Goal: Task Accomplishment & Management: Manage account settings

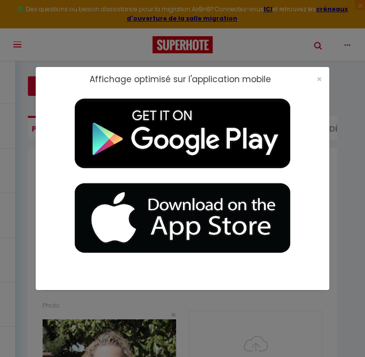
select select "28"
select select "fr"
click at [320, 78] on span "×" at bounding box center [319, 79] width 5 height 12
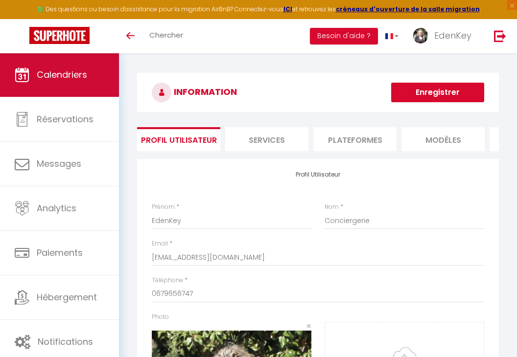
click at [65, 63] on link "Calendriers" at bounding box center [59, 75] width 119 height 44
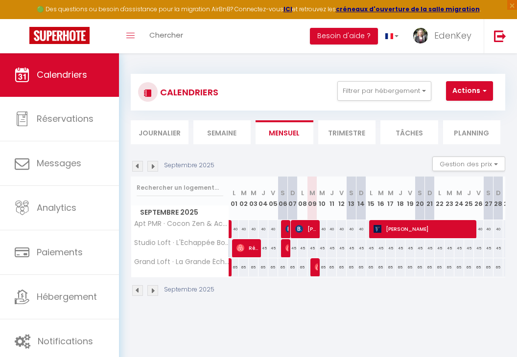
click at [138, 168] on img at bounding box center [137, 166] width 11 height 11
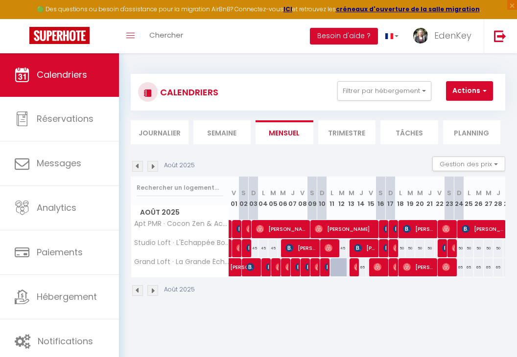
select select
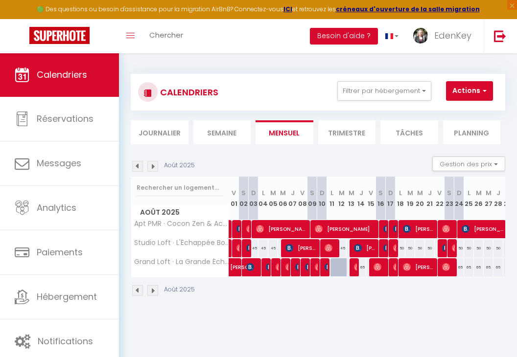
select select
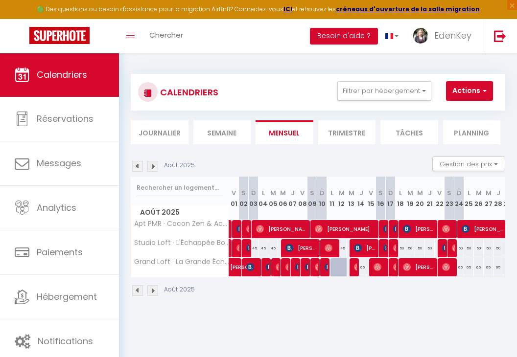
select select
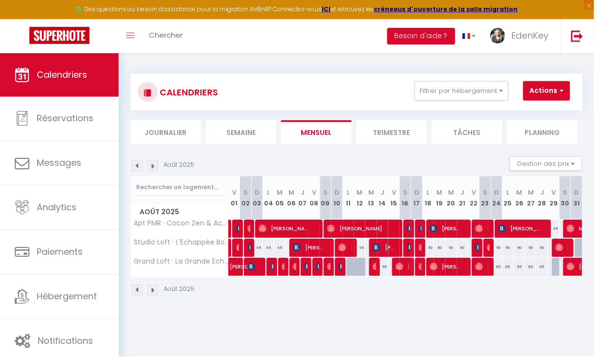
select select
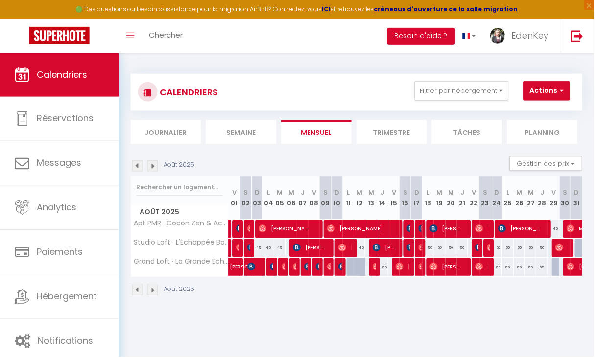
select select
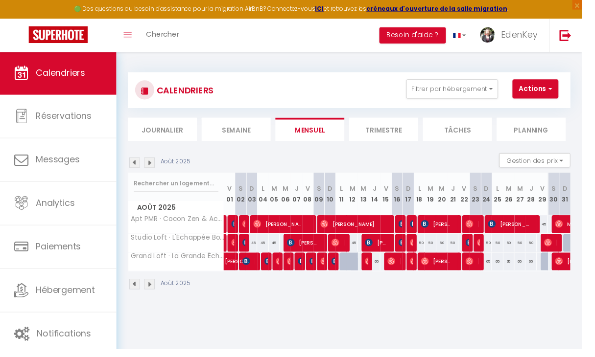
select select
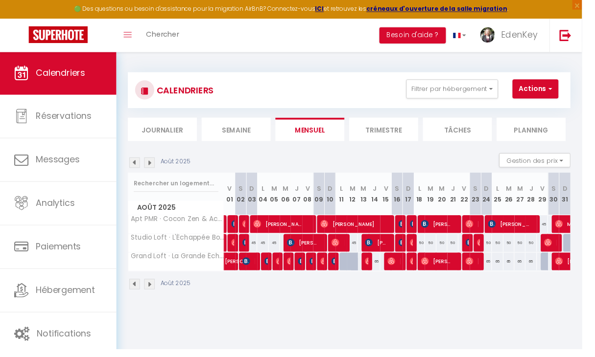
select select
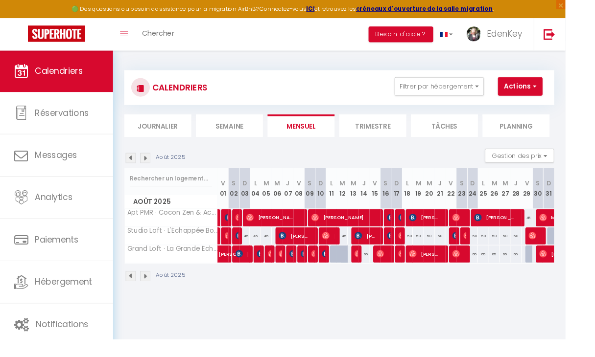
select select
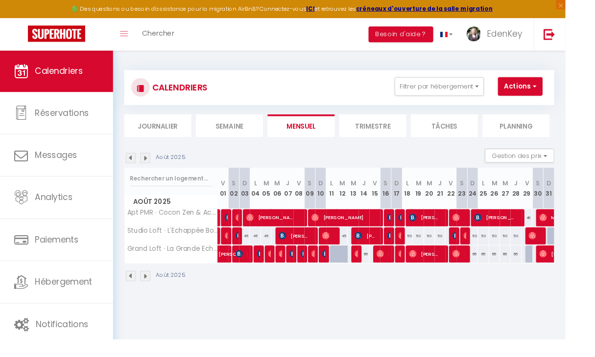
select select
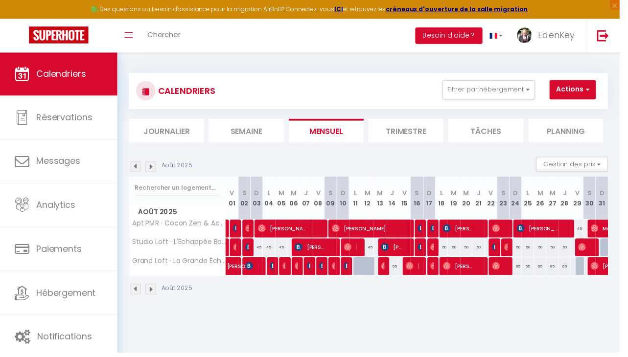
select select
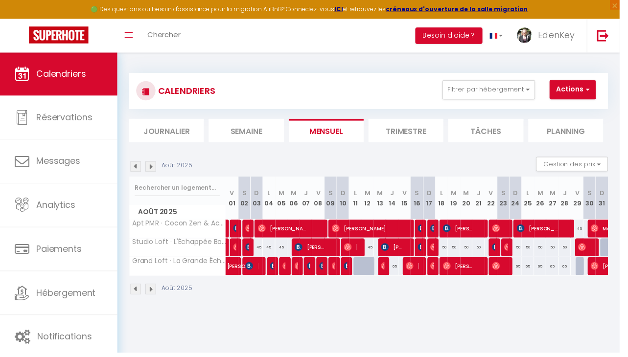
select select
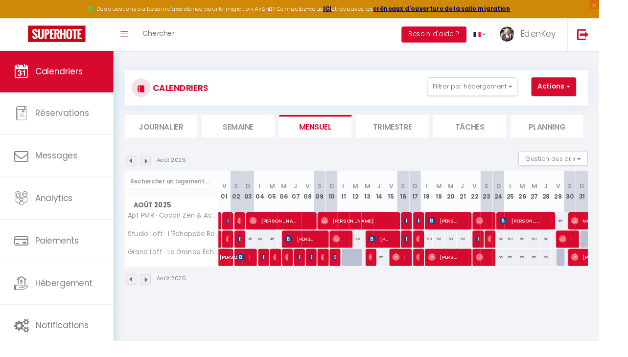
select select
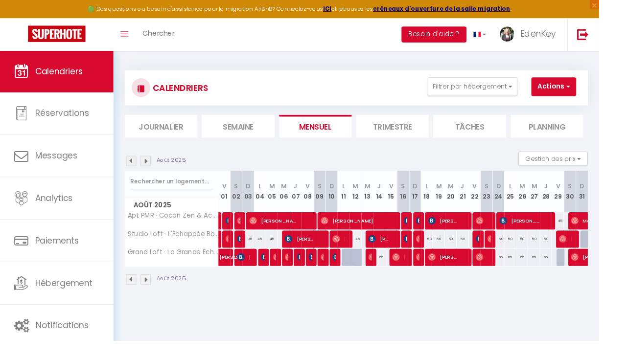
select select
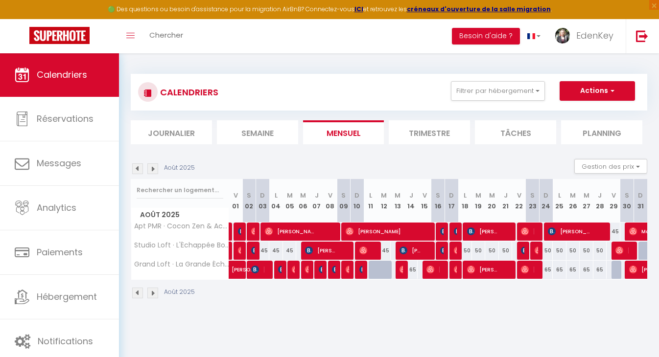
select select
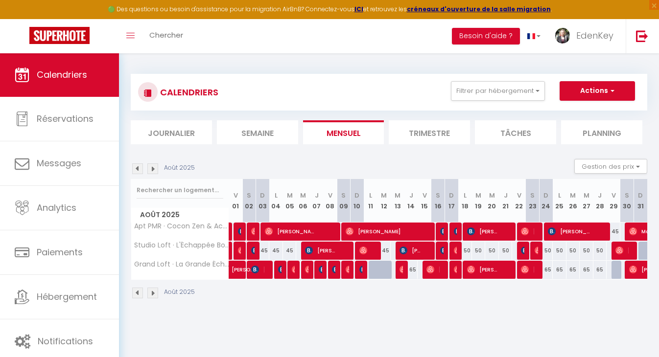
select select
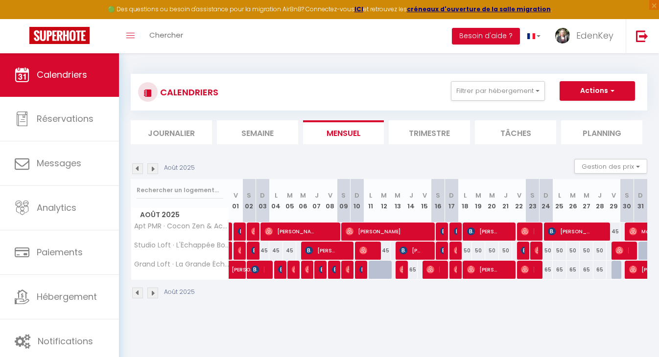
select select
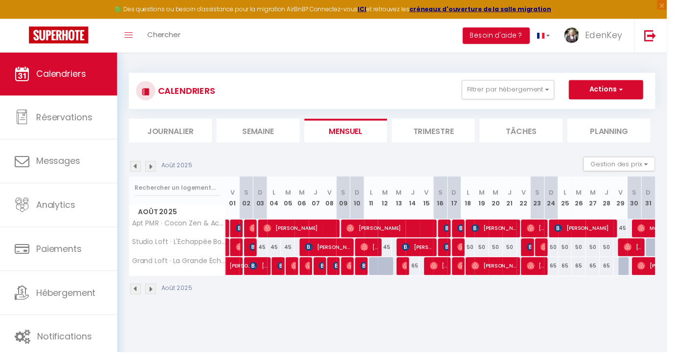
select select
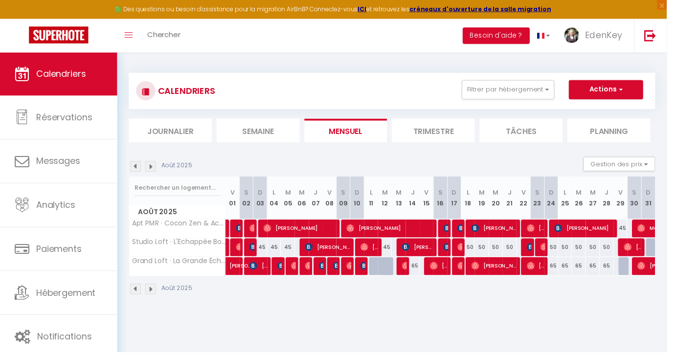
select select
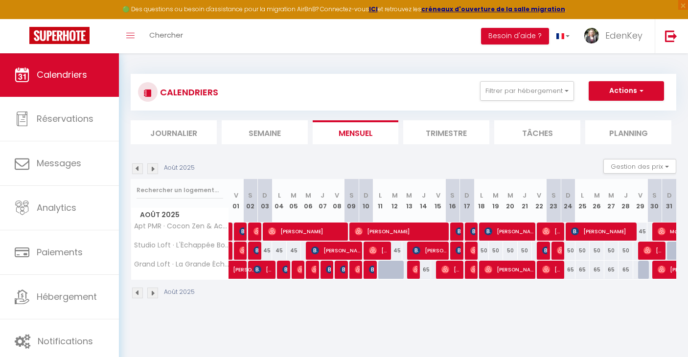
click at [240, 273] on span "[PERSON_NAME]" at bounding box center [244, 265] width 23 height 19
select select "OK"
select select "1"
select select "0"
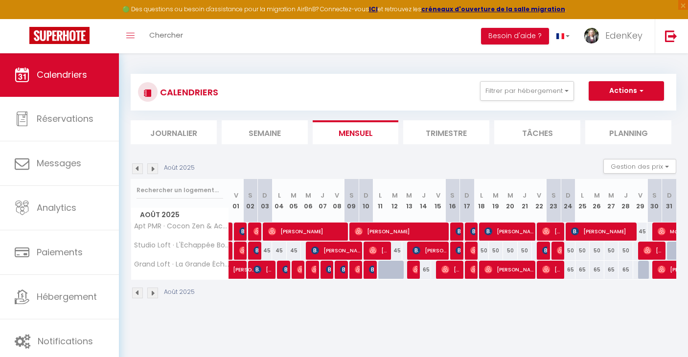
select select "1"
select select
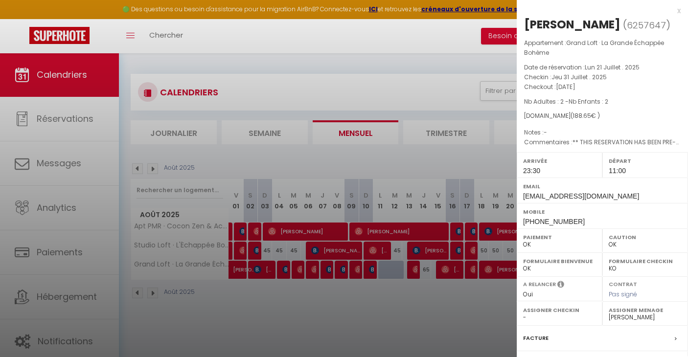
click at [245, 285] on div at bounding box center [344, 178] width 688 height 357
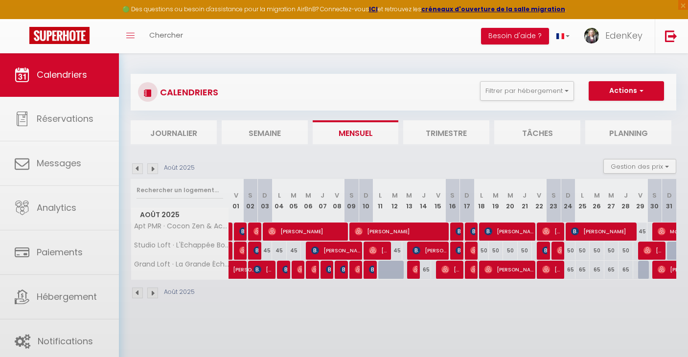
click at [254, 269] on body "🟢 Des questions ou besoin d'assistance pour la migration AirBnB? Connectez-vous…" at bounding box center [344, 231] width 688 height 357
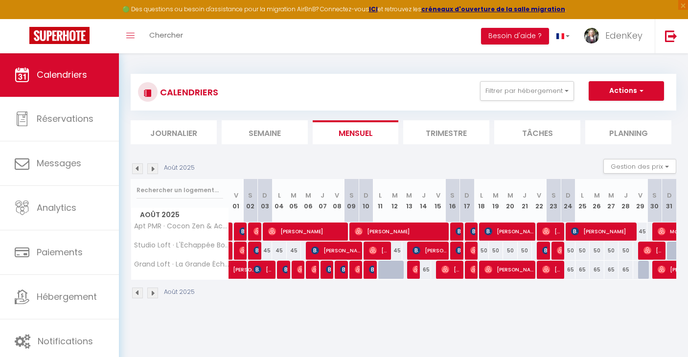
click at [258, 272] on img at bounding box center [258, 270] width 8 height 8
select select "45908"
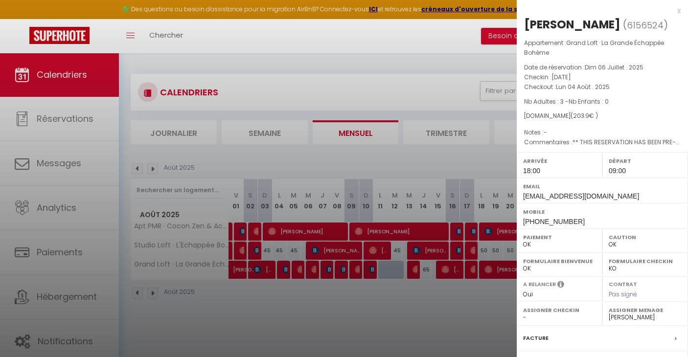
click at [267, 289] on div at bounding box center [344, 178] width 688 height 357
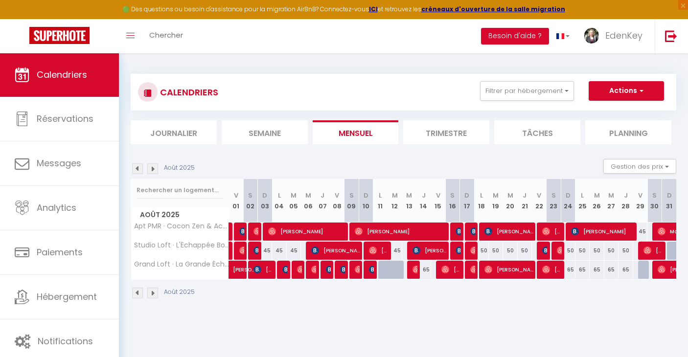
click at [281, 270] on div at bounding box center [284, 270] width 15 height 19
click at [284, 271] on img at bounding box center [286, 270] width 8 height 8
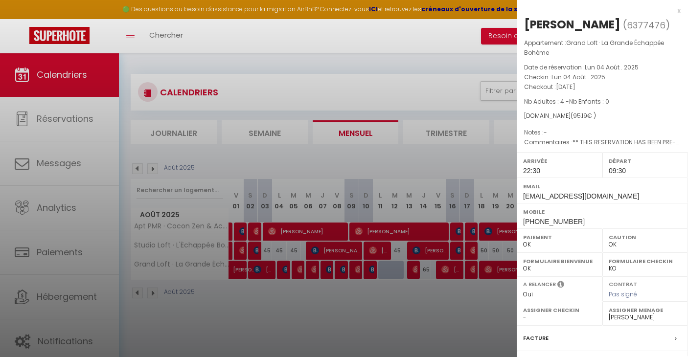
click at [284, 271] on div at bounding box center [344, 178] width 688 height 357
